Goal: Information Seeking & Learning: Learn about a topic

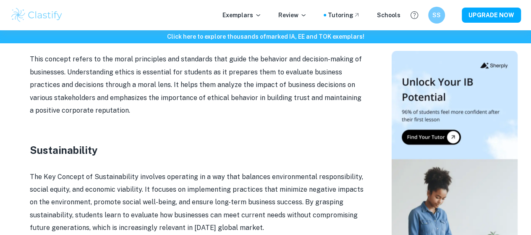
scroll to position [742, 0]
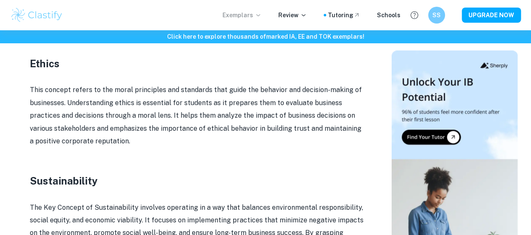
click at [250, 18] on p "Exemplars" at bounding box center [242, 14] width 39 height 9
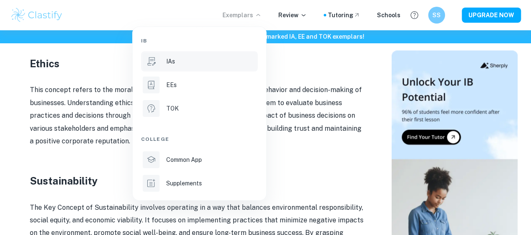
click at [181, 62] on div "IAs" at bounding box center [211, 61] width 90 height 9
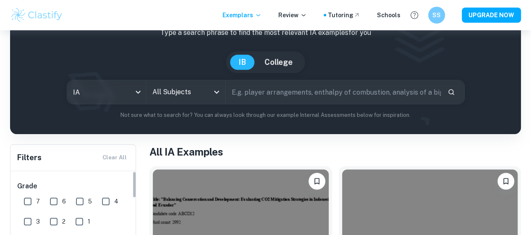
scroll to position [76, 0]
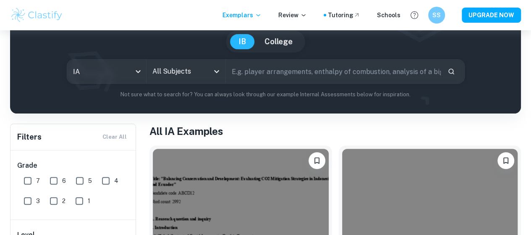
click at [29, 180] on input "7" at bounding box center [27, 180] width 17 height 17
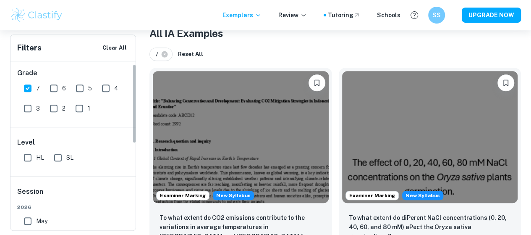
scroll to position [3, 0]
click at [30, 87] on input "7" at bounding box center [27, 89] width 17 height 17
checkbox input "false"
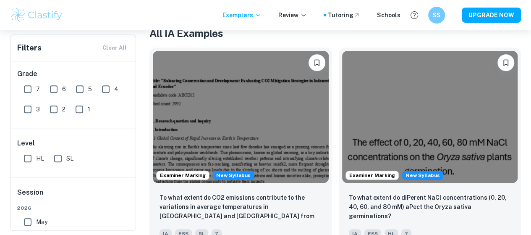
click at [29, 159] on input "HL" at bounding box center [27, 158] width 17 height 17
checkbox input "true"
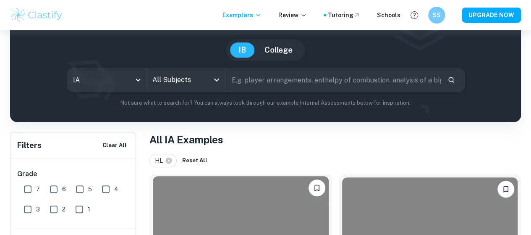
scroll to position [53, 0]
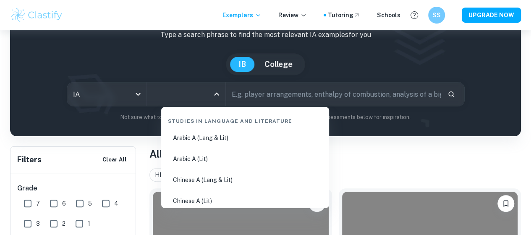
click at [195, 97] on input "All Subjects" at bounding box center [179, 94] width 59 height 16
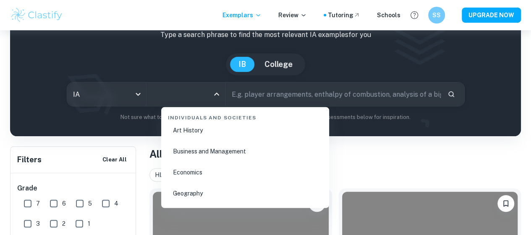
scroll to position [1019, 0]
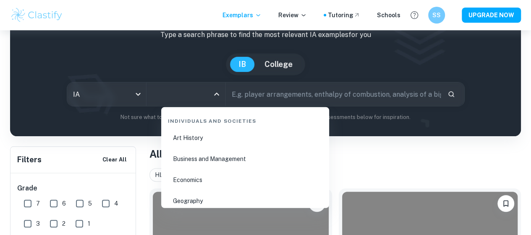
click at [208, 157] on li "Business and Management" at bounding box center [245, 158] width 161 height 19
type input "Business and Management"
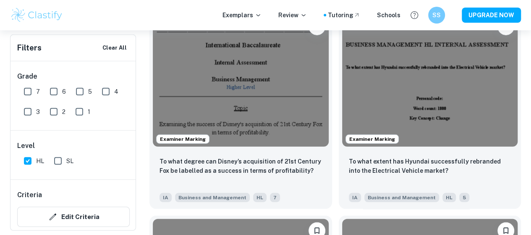
scroll to position [1128, 0]
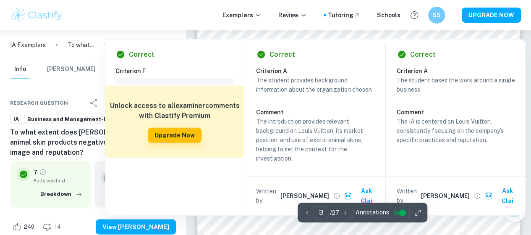
scroll to position [1086, 0]
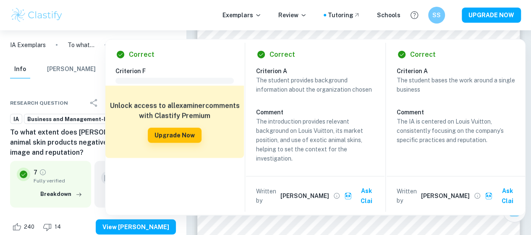
click at [234, 36] on div "Correct Criterion F Comment Unlock access to all examiner comments with Clastif…" at bounding box center [315, 125] width 421 height 181
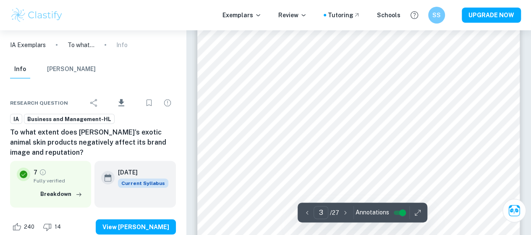
scroll to position [1061, 0]
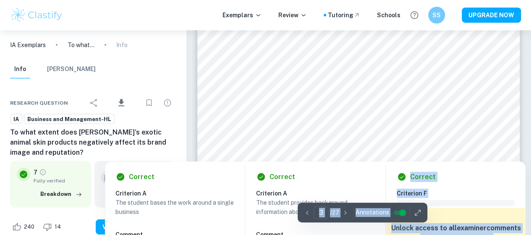
scroll to position [1064, 0]
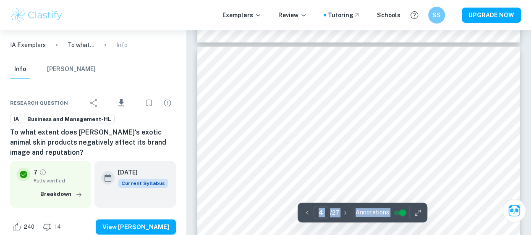
type input "3"
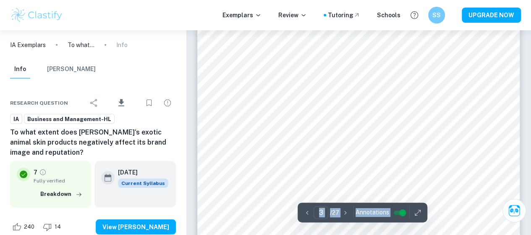
scroll to position [1084, 0]
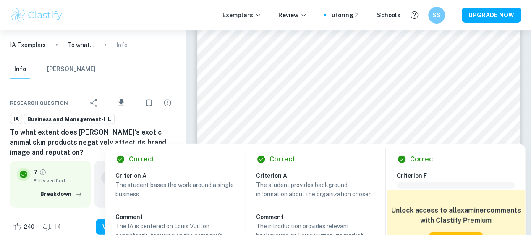
click at [321, 118] on div at bounding box center [351, 123] width 232 height 23
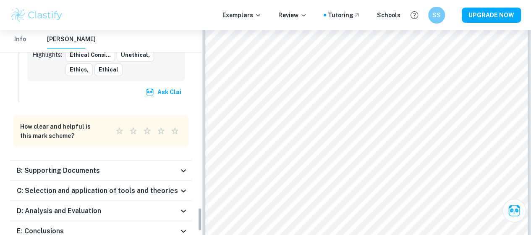
scroll to position [1573, 0]
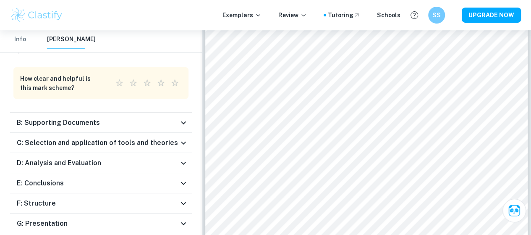
click at [123, 118] on div "B: Supporting Documents" at bounding box center [98, 123] width 162 height 10
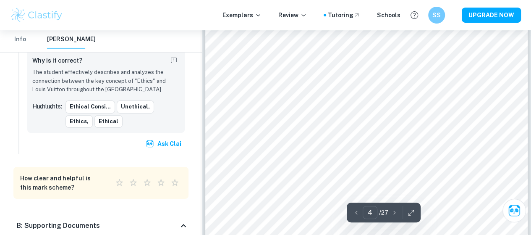
scroll to position [1348, 0]
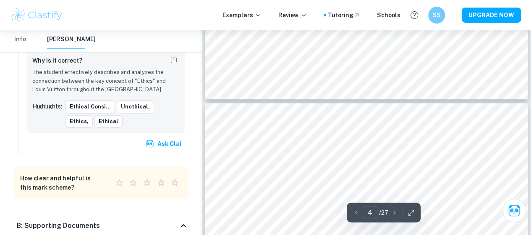
type input "3"
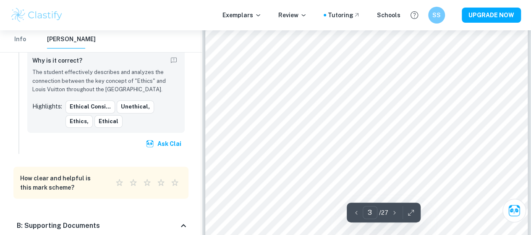
scroll to position [992, 0]
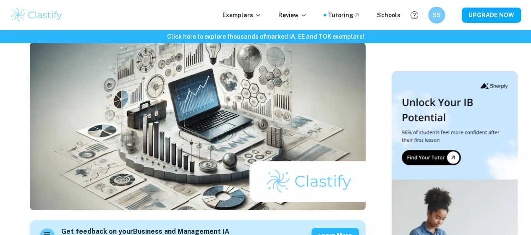
scroll to position [31, 0]
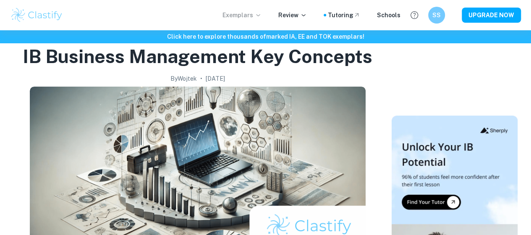
click at [258, 16] on p "Exemplars" at bounding box center [242, 14] width 39 height 9
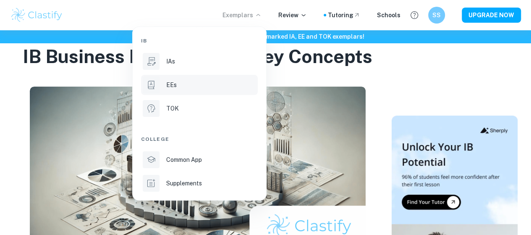
click at [184, 78] on li "EEs" at bounding box center [199, 85] width 117 height 20
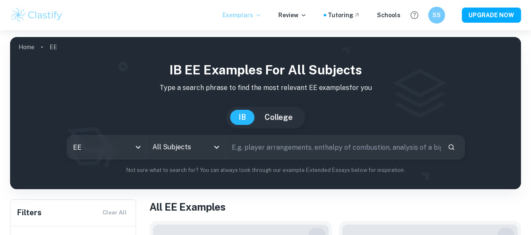
click at [260, 15] on icon at bounding box center [258, 15] width 4 height 2
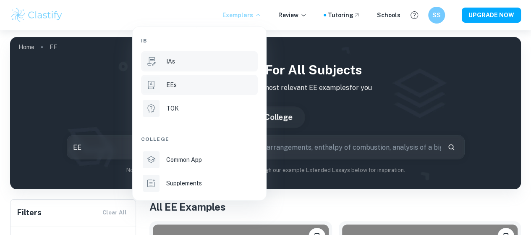
click at [232, 60] on div "IAs" at bounding box center [211, 61] width 90 height 9
type input "ia"
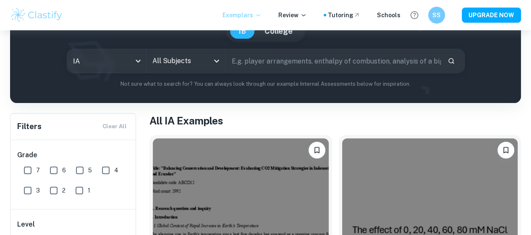
scroll to position [84, 0]
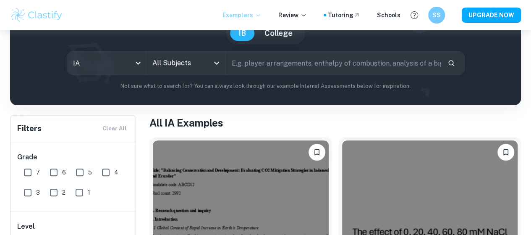
click at [196, 56] on input "All Subjects" at bounding box center [179, 63] width 59 height 16
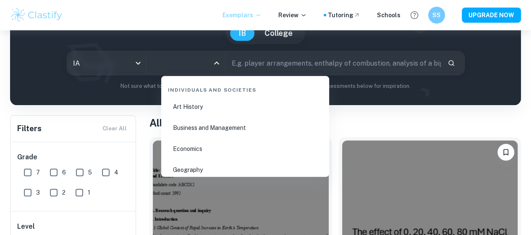
scroll to position [1002, 0]
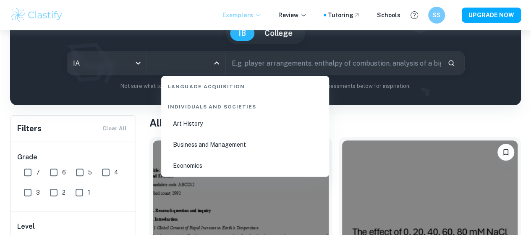
click at [209, 144] on li "Business and Management" at bounding box center [245, 144] width 161 height 19
type input "Business and Management"
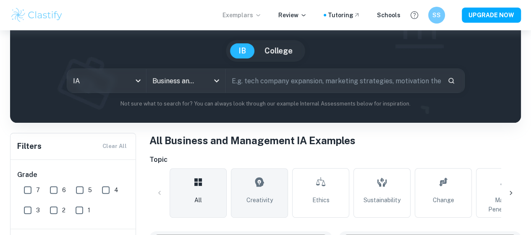
scroll to position [67, 0]
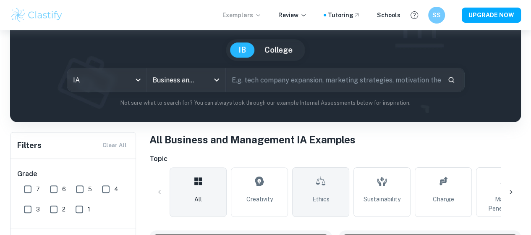
click at [317, 186] on icon at bounding box center [321, 181] width 10 height 20
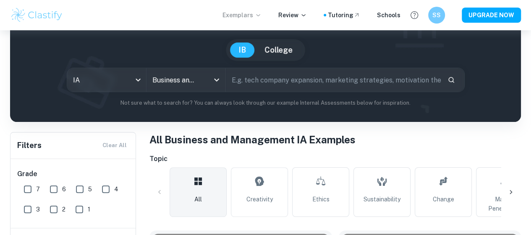
type input "Ethics"
